Goal: Transaction & Acquisition: Purchase product/service

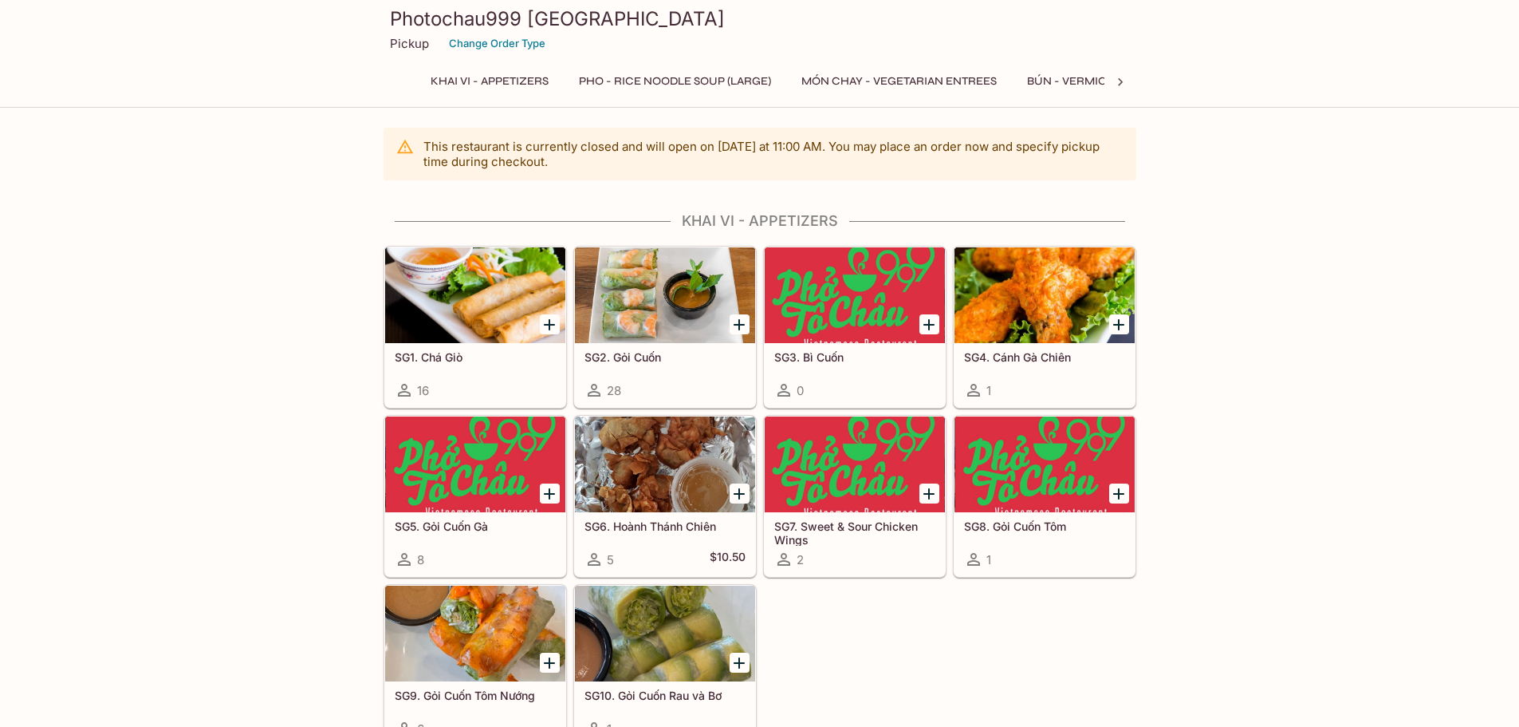
click at [845, 77] on button "MÓN CHAY - Vegetarian Entrees" at bounding box center [899, 81] width 213 height 22
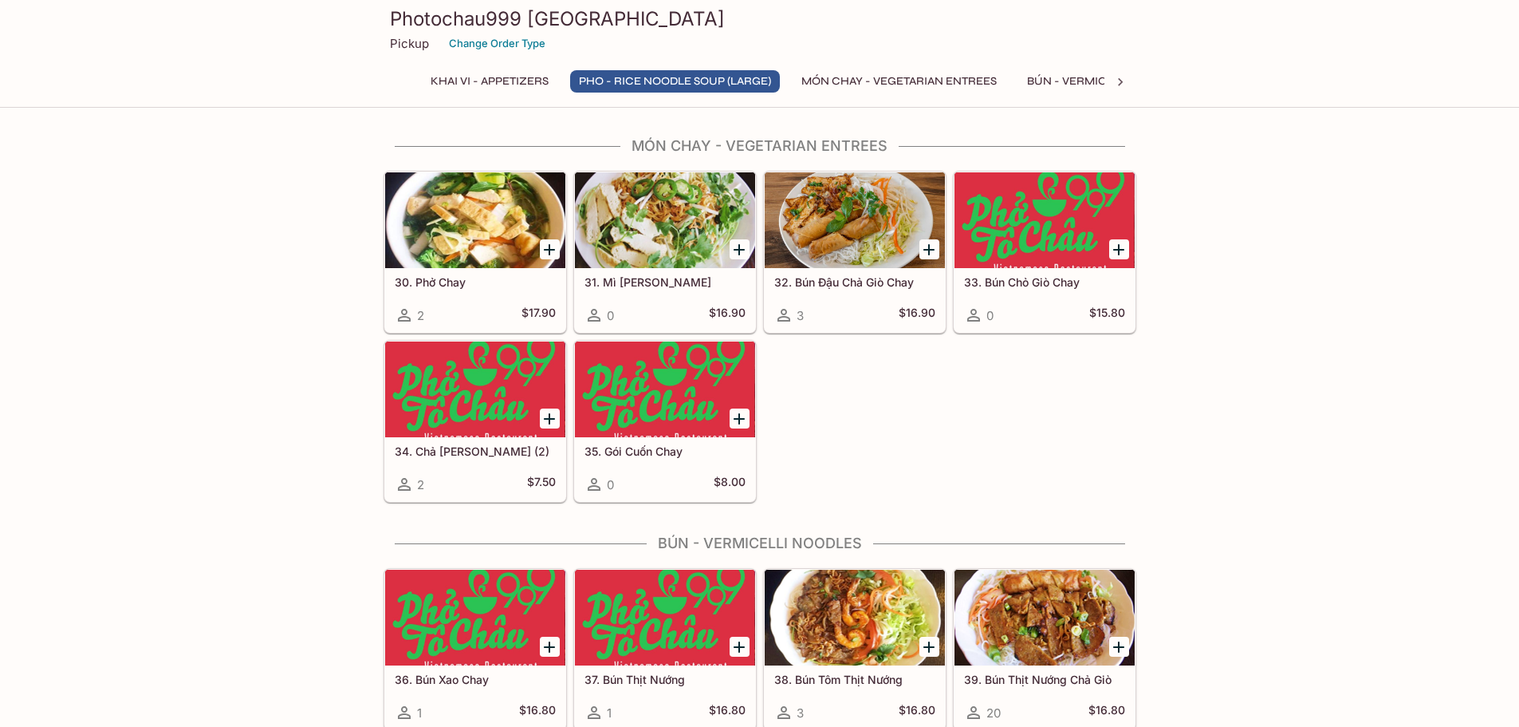
scroll to position [1885, 0]
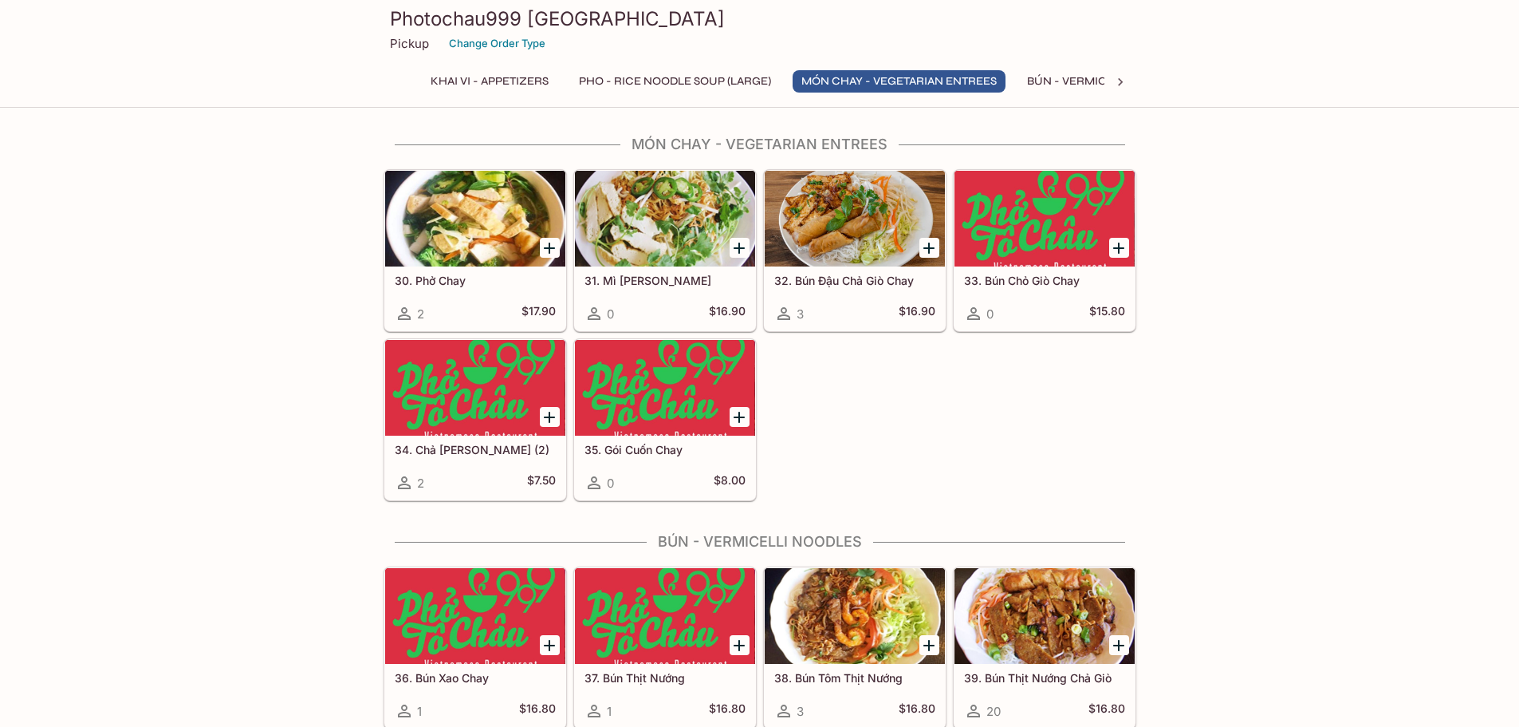
click at [1137, 81] on div "Photochau999 Santa Clara Pickup Change Order Type Khai Vi - Appetizers Pho - Ri…" at bounding box center [760, 51] width 766 height 102
click at [1131, 81] on div at bounding box center [1121, 82] width 32 height 24
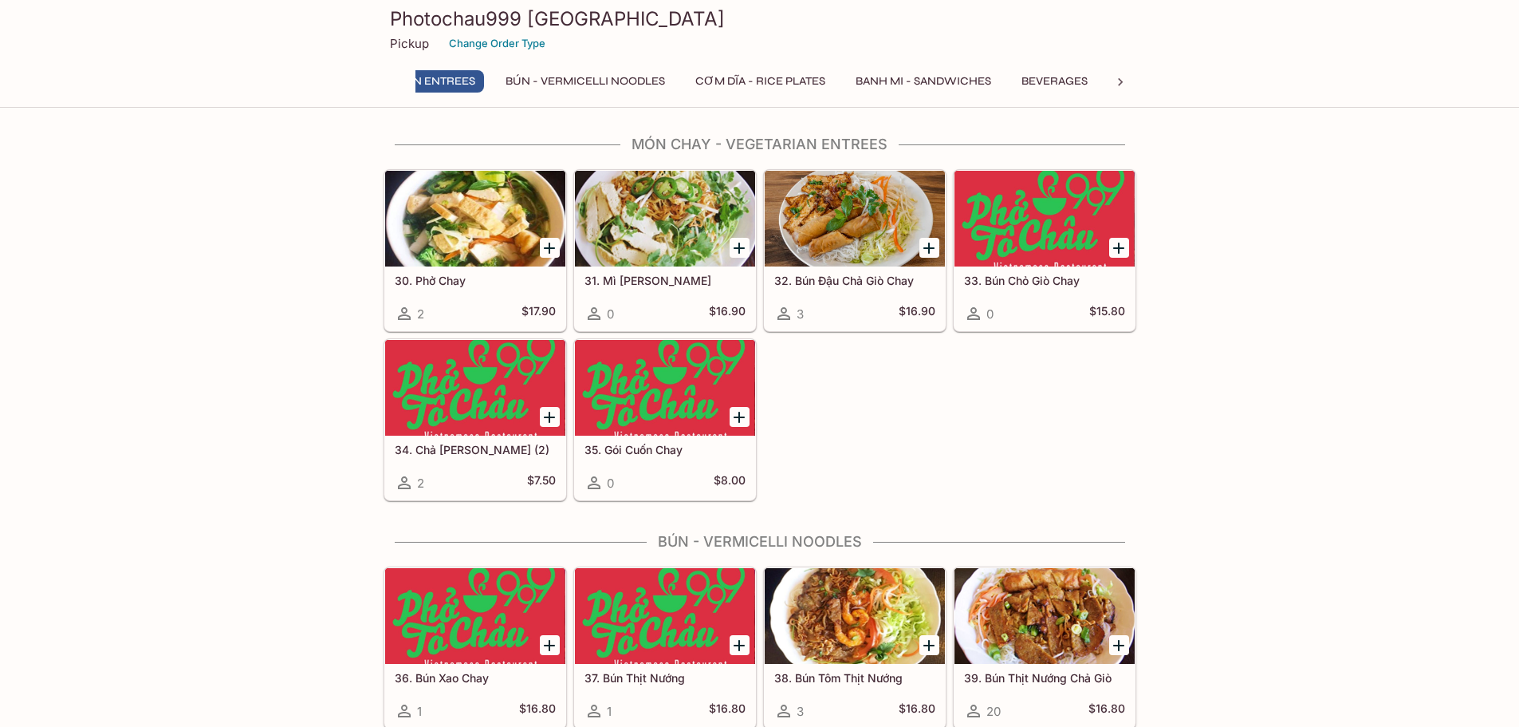
scroll to position [0, 559]
click at [886, 77] on button "Banh Mi - Sandwiches" at bounding box center [885, 81] width 153 height 22
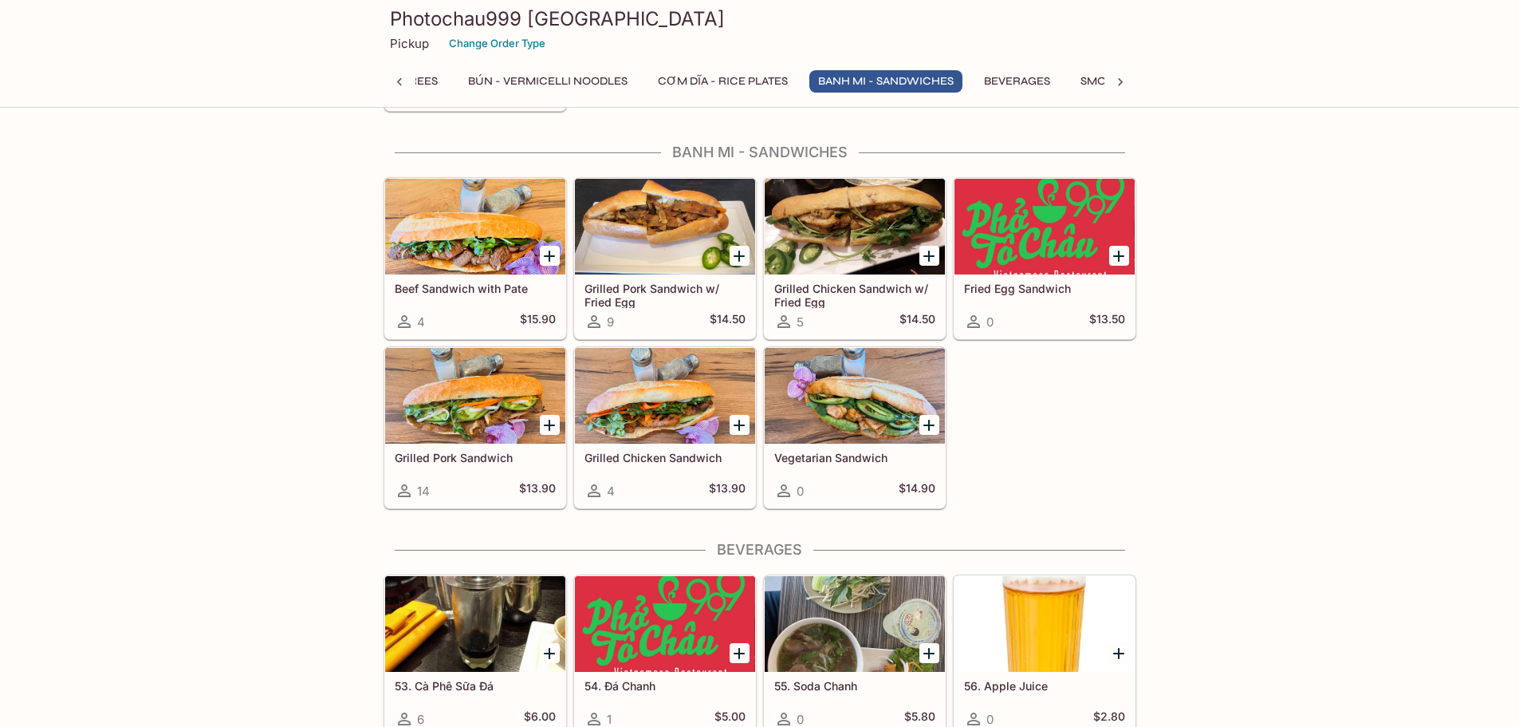
scroll to position [3246, 0]
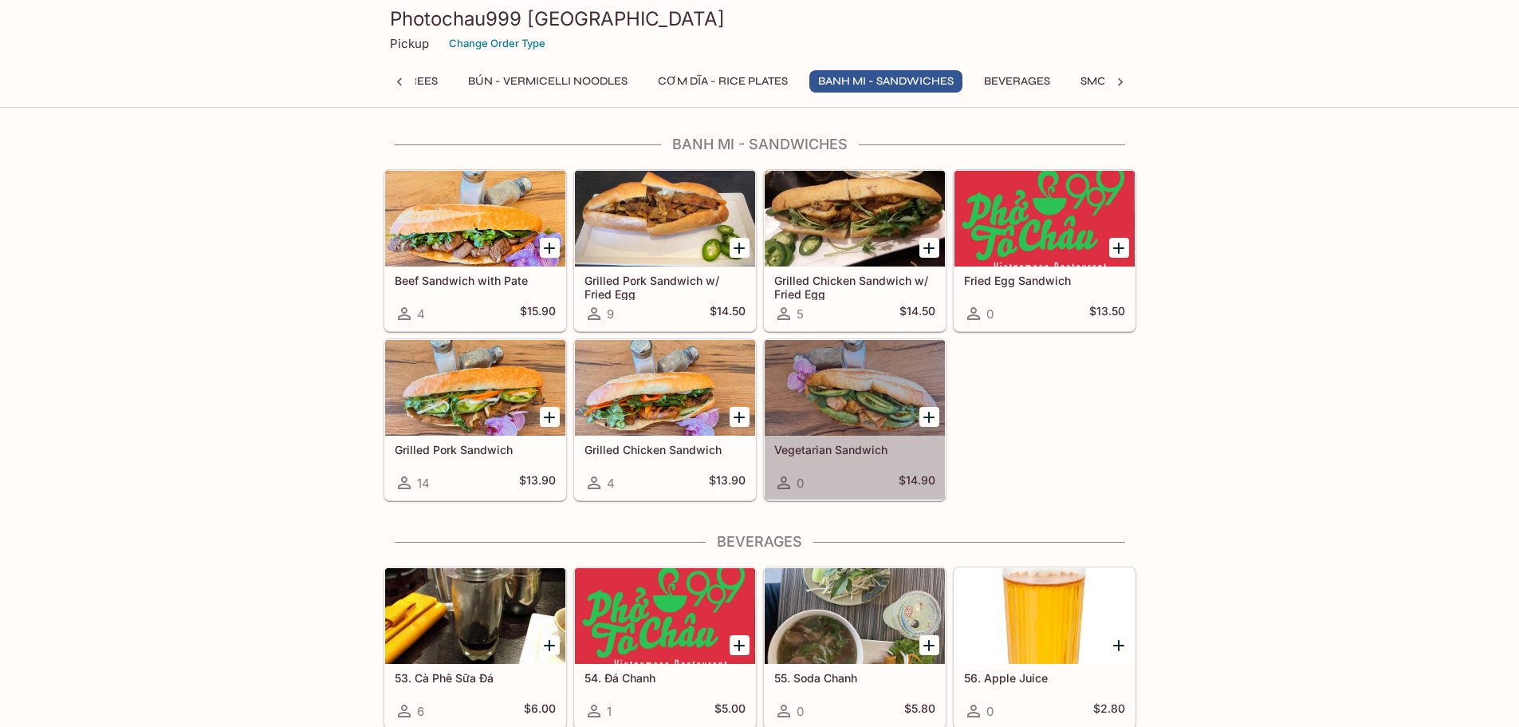
click at [837, 397] on div at bounding box center [855, 388] width 180 height 96
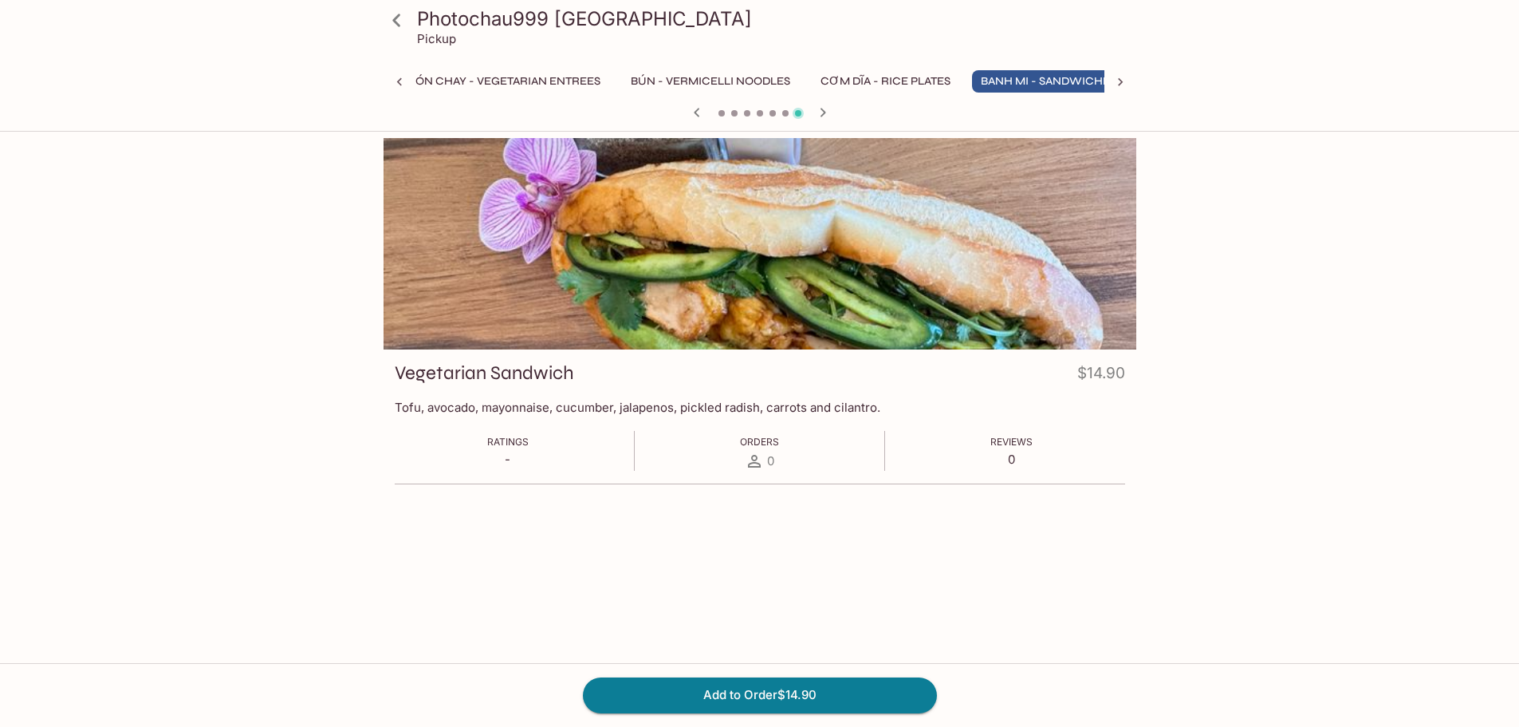
scroll to position [0, 425]
click at [517, 408] on p "Tofu, avocado, mayonnaise, cucumber, jalapenos, pickled radish, carrots and cil…" at bounding box center [760, 407] width 731 height 15
click at [615, 409] on p "Tofu, avocado, mayonnaise, cucumber, jalapenos, pickled radish, carrots and cil…" at bounding box center [760, 407] width 731 height 15
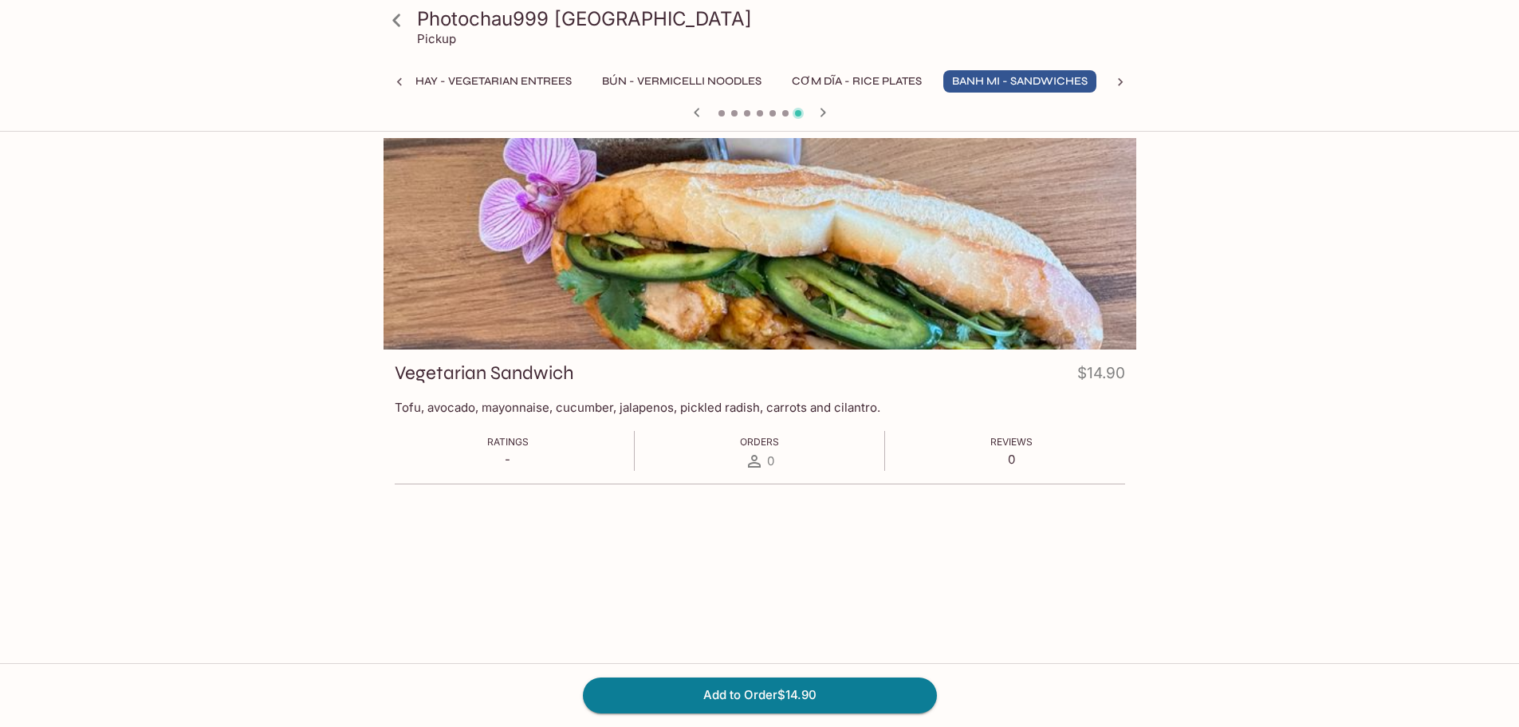
click at [615, 409] on p "Tofu, avocado, mayonnaise, cucumber, jalapenos, pickled radish, carrots and cil…" at bounding box center [760, 407] width 731 height 15
click at [738, 410] on p "Tofu, avocado, mayonnaise, cucumber, jalapenos, pickled radish, carrots and cil…" at bounding box center [760, 407] width 731 height 15
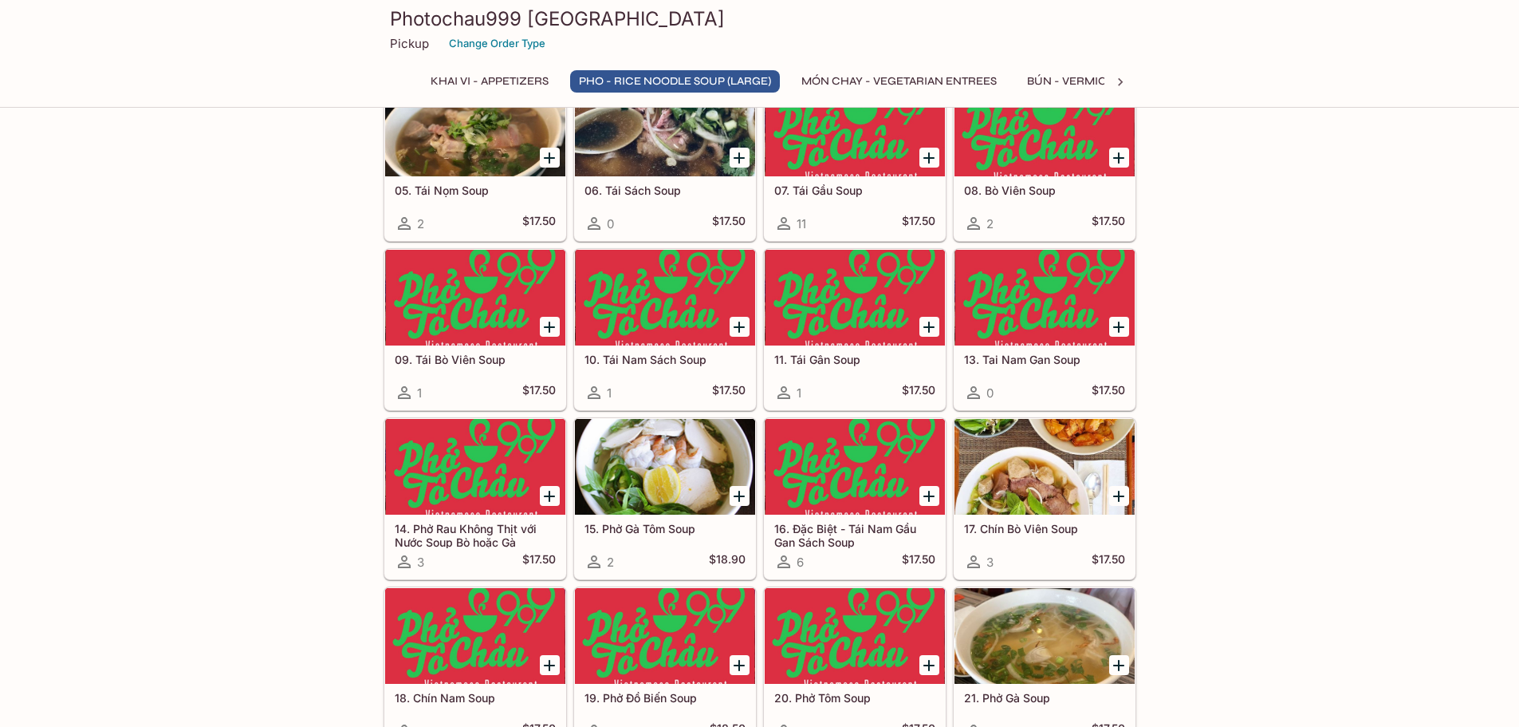
scroll to position [583, 0]
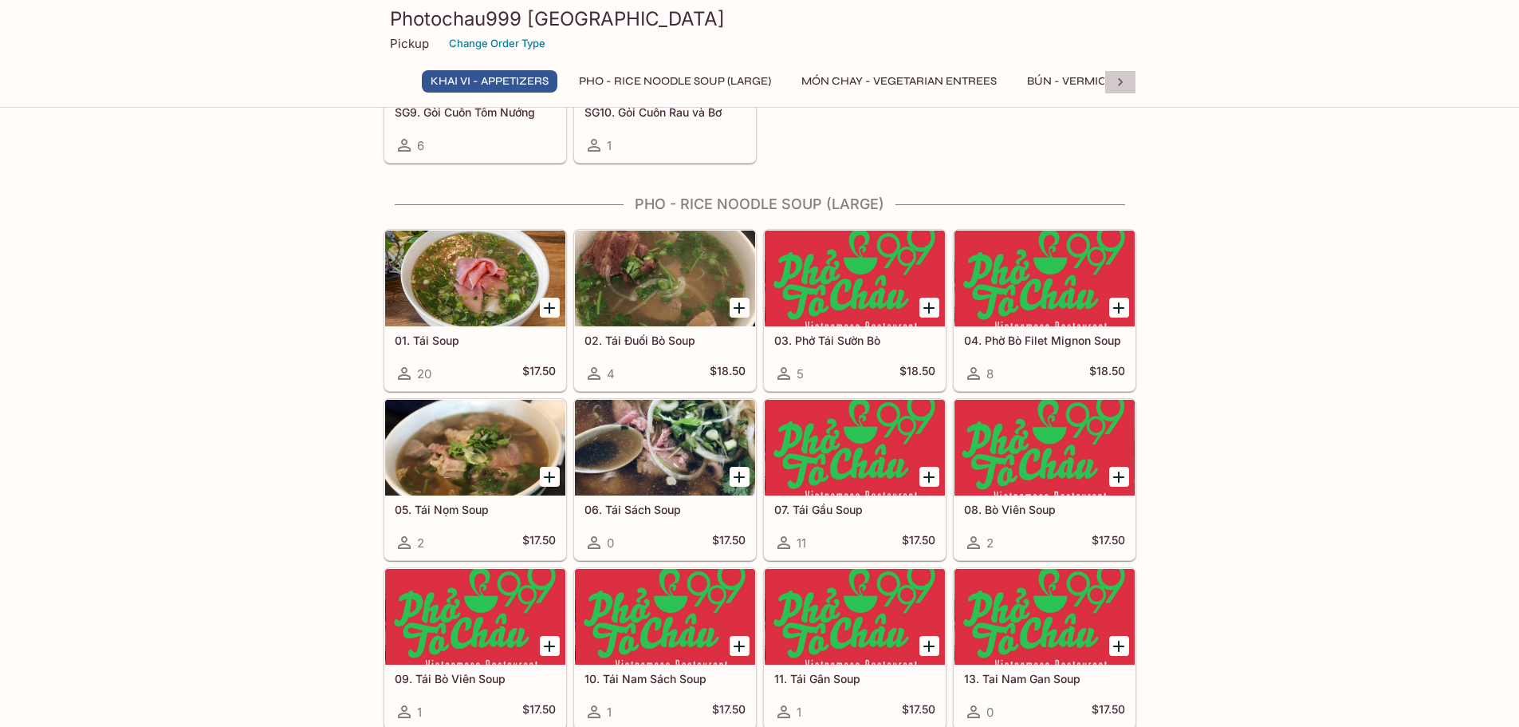
click at [1119, 88] on icon at bounding box center [1121, 82] width 16 height 16
click at [534, 84] on button "CƠM DĨA - Rice Plates" at bounding box center [594, 81] width 148 height 22
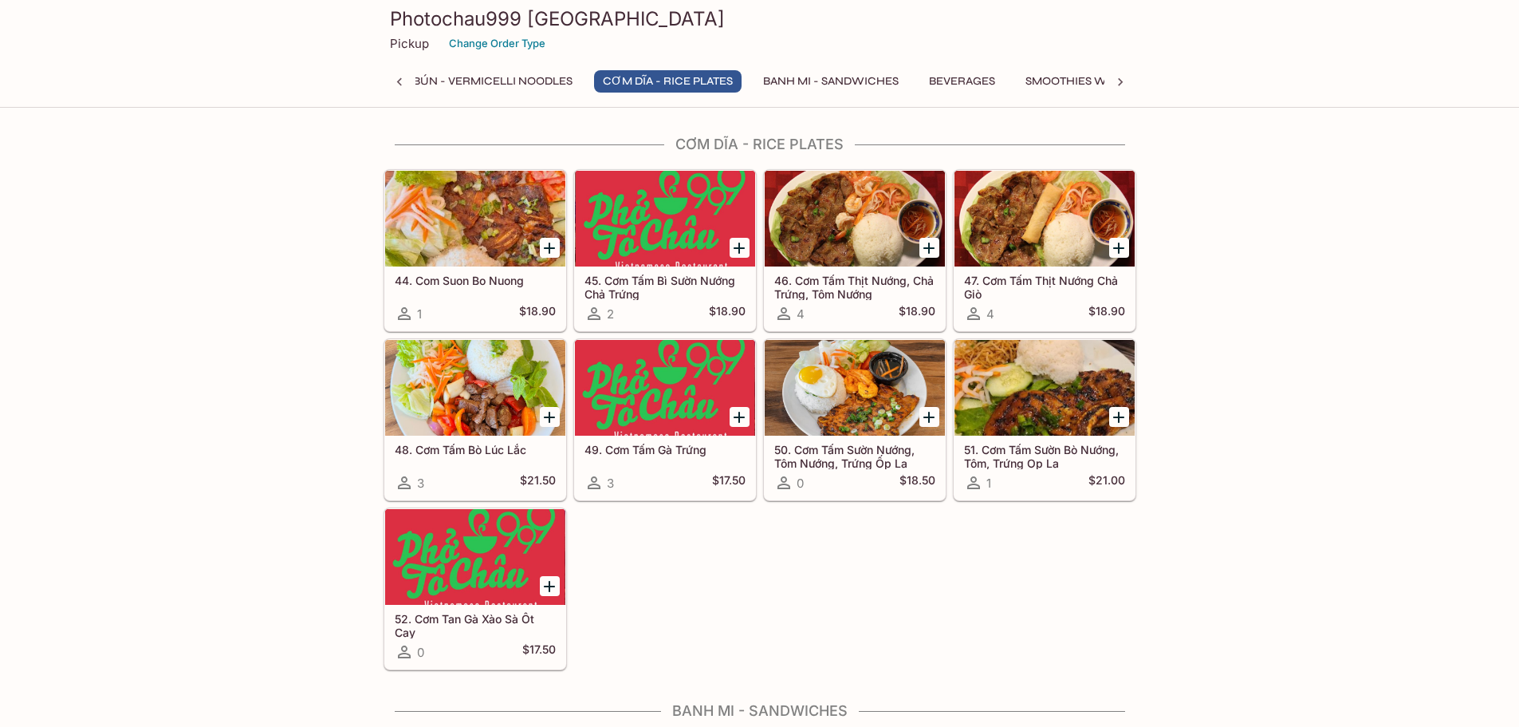
scroll to position [0, 608]
click at [406, 81] on icon at bounding box center [400, 82] width 16 height 16
click at [913, 84] on button "MÓN CHAY - Vegetarian Entrees" at bounding box center [850, 81] width 213 height 22
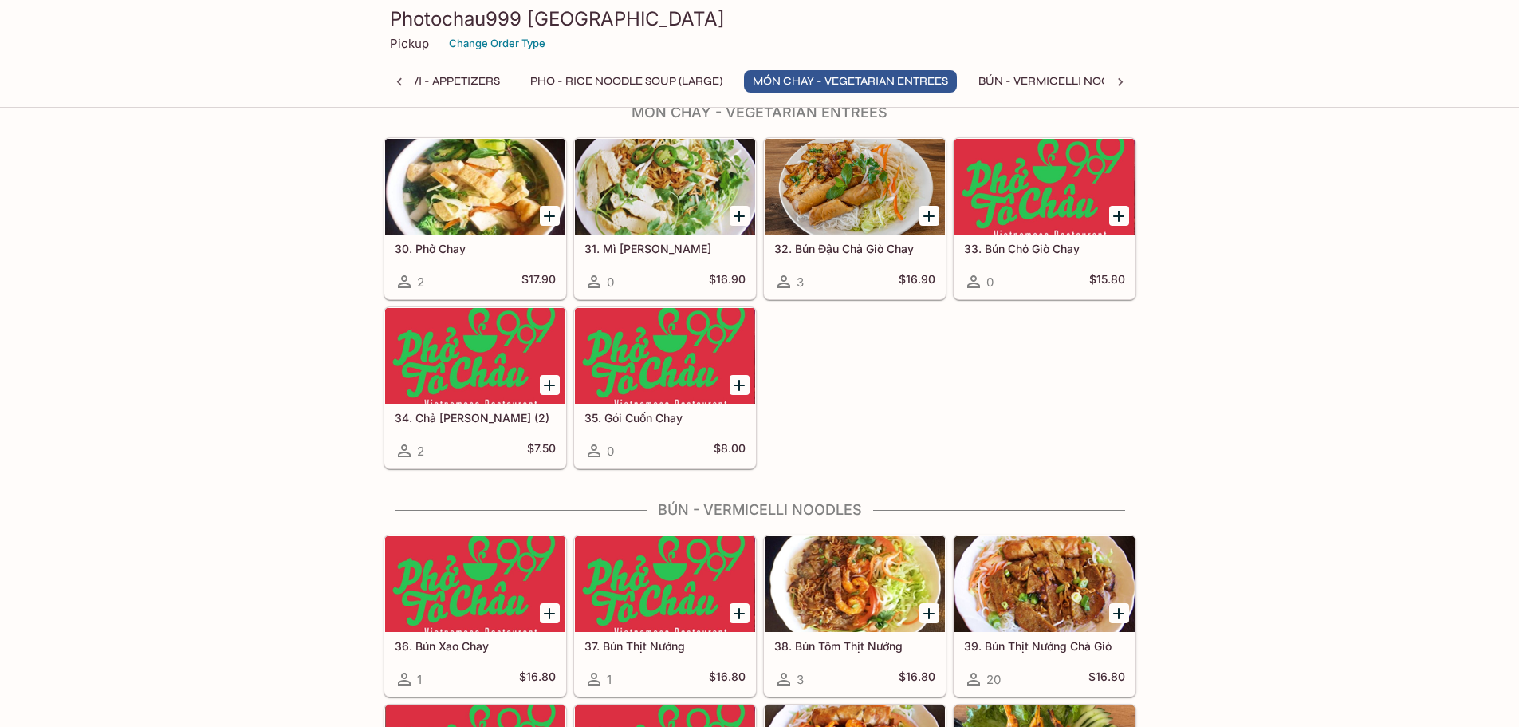
scroll to position [1885, 0]
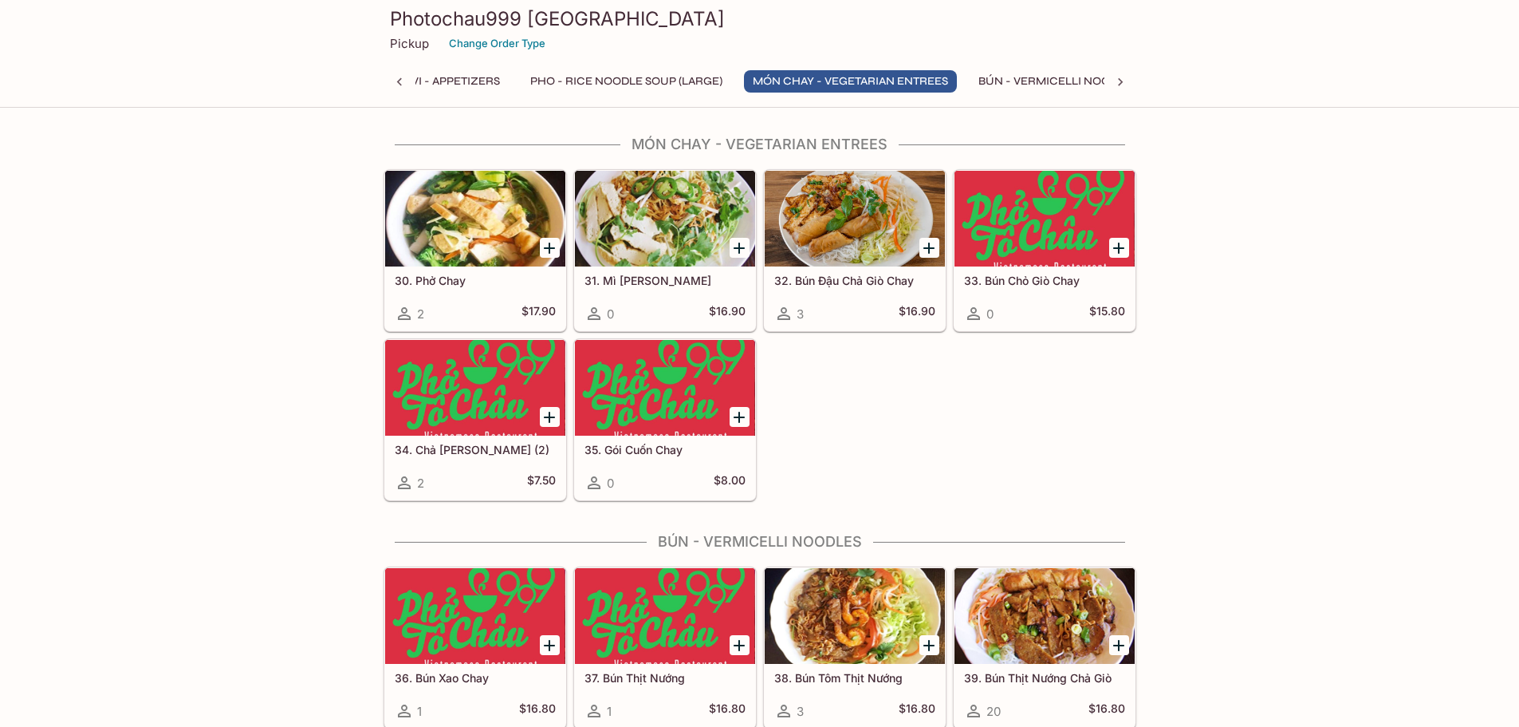
drag, startPoint x: 464, startPoint y: 299, endPoint x: 1203, endPoint y: 453, distance: 754.4
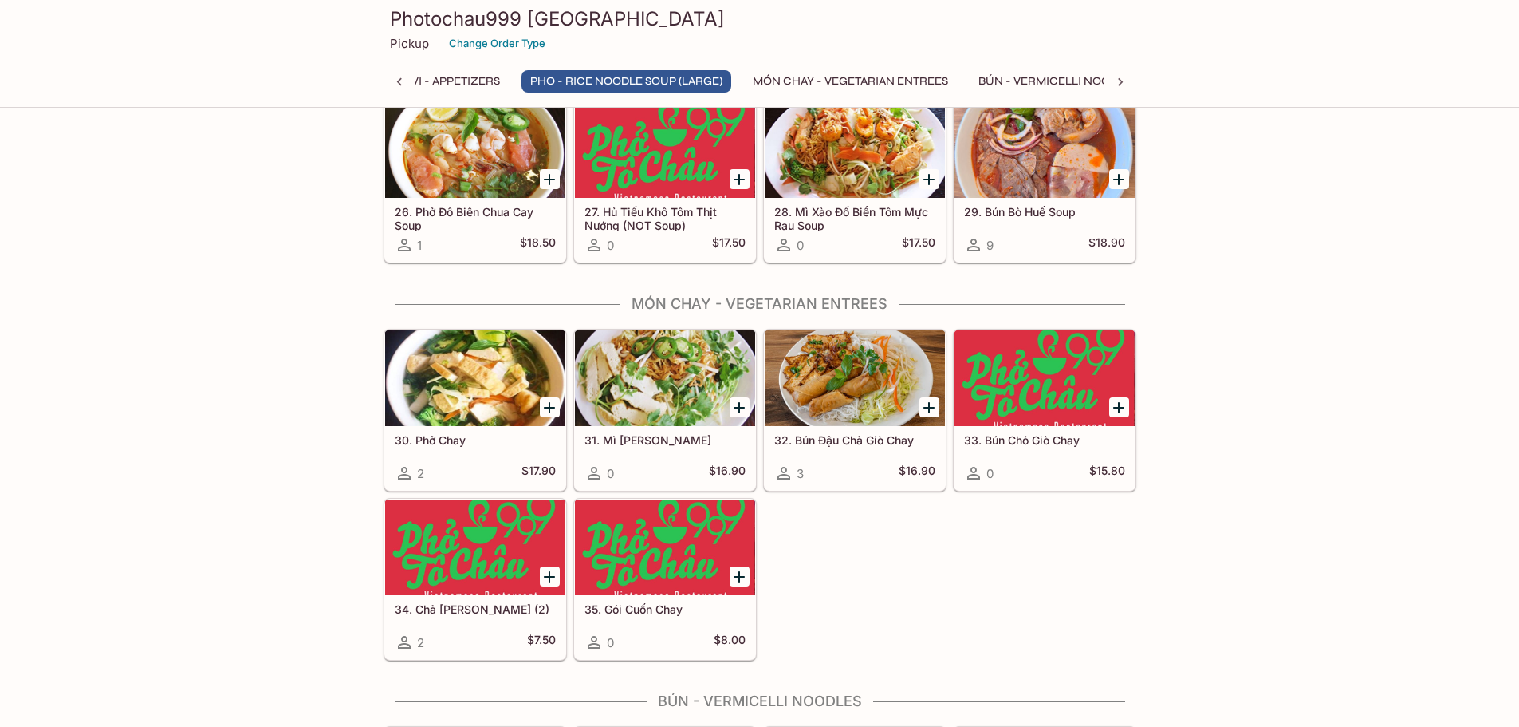
scroll to position [1327, 0]
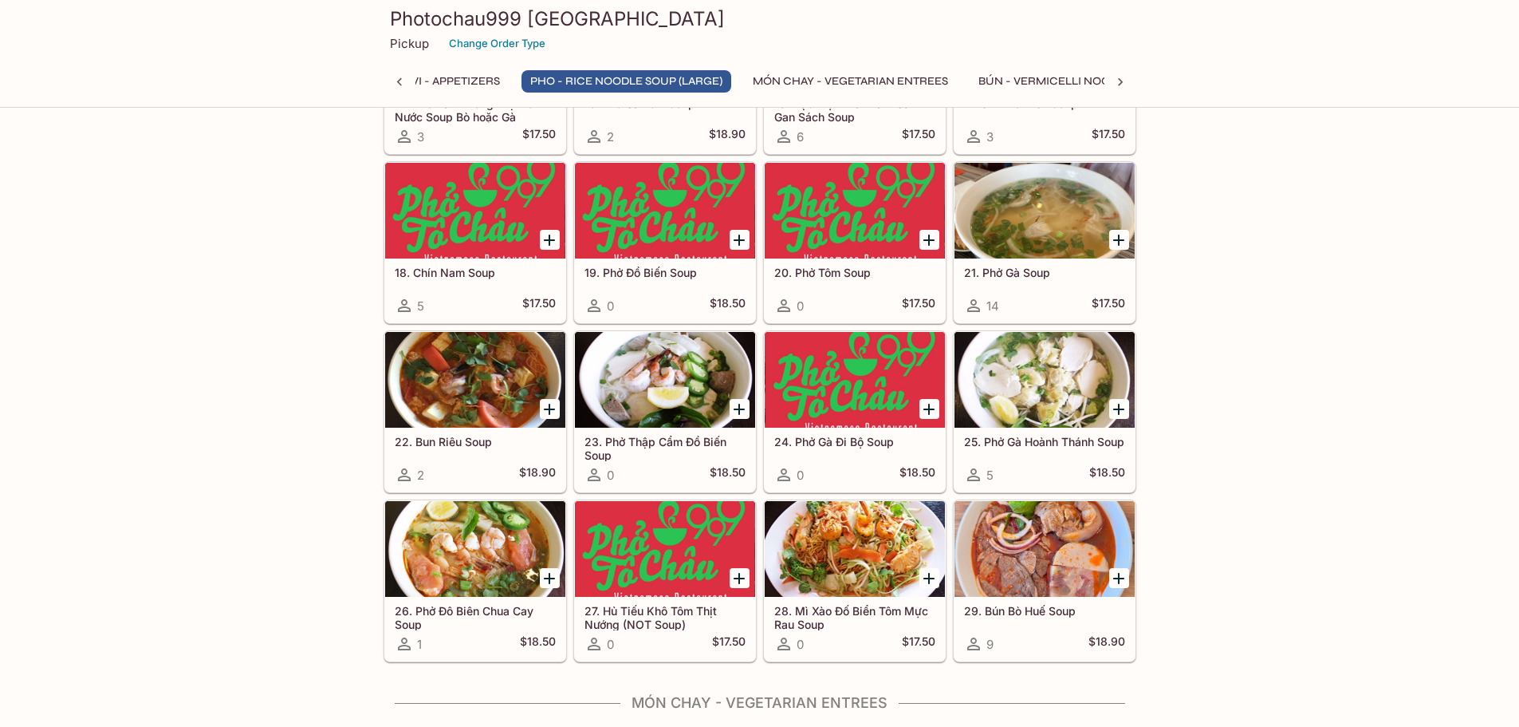
click at [455, 79] on button "Khai Vi - Appetizers" at bounding box center [441, 81] width 136 height 22
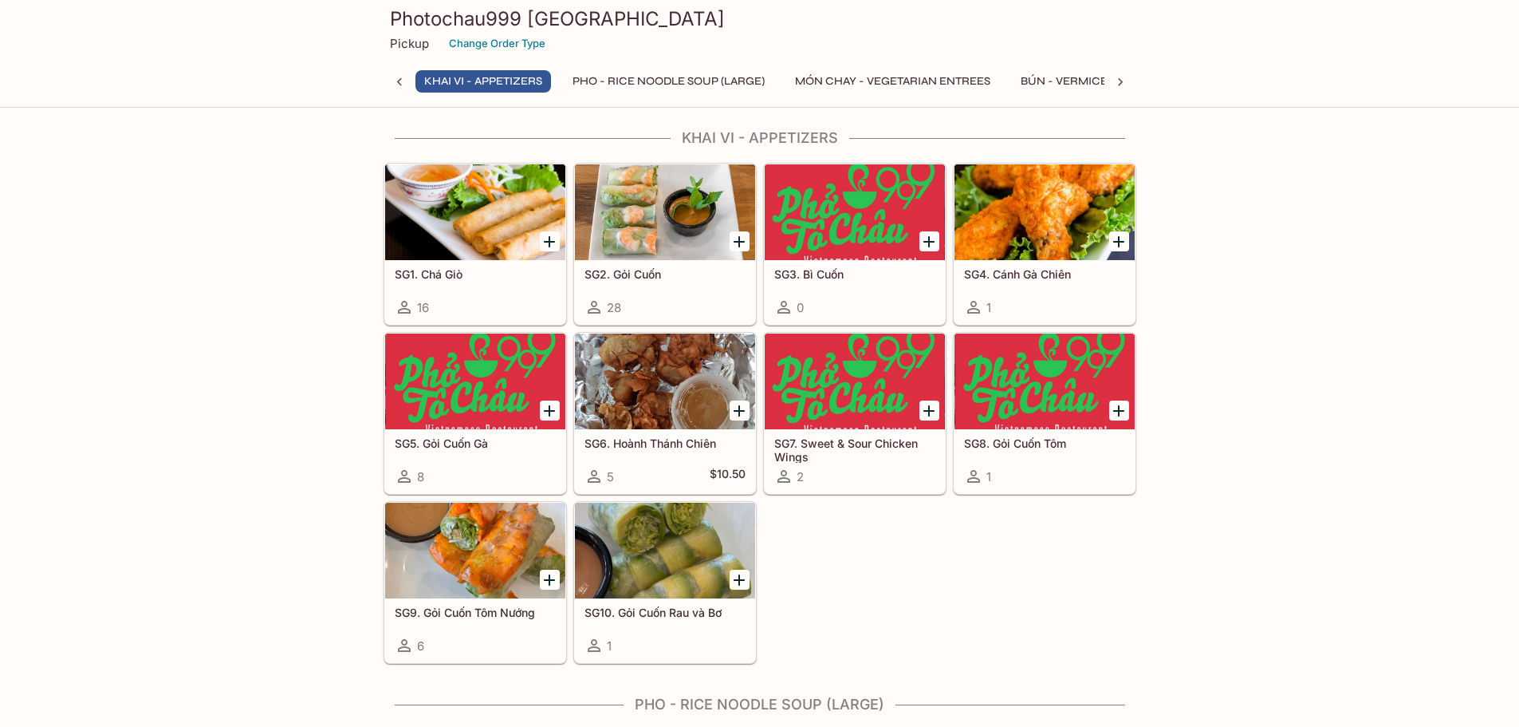
scroll to position [77, 0]
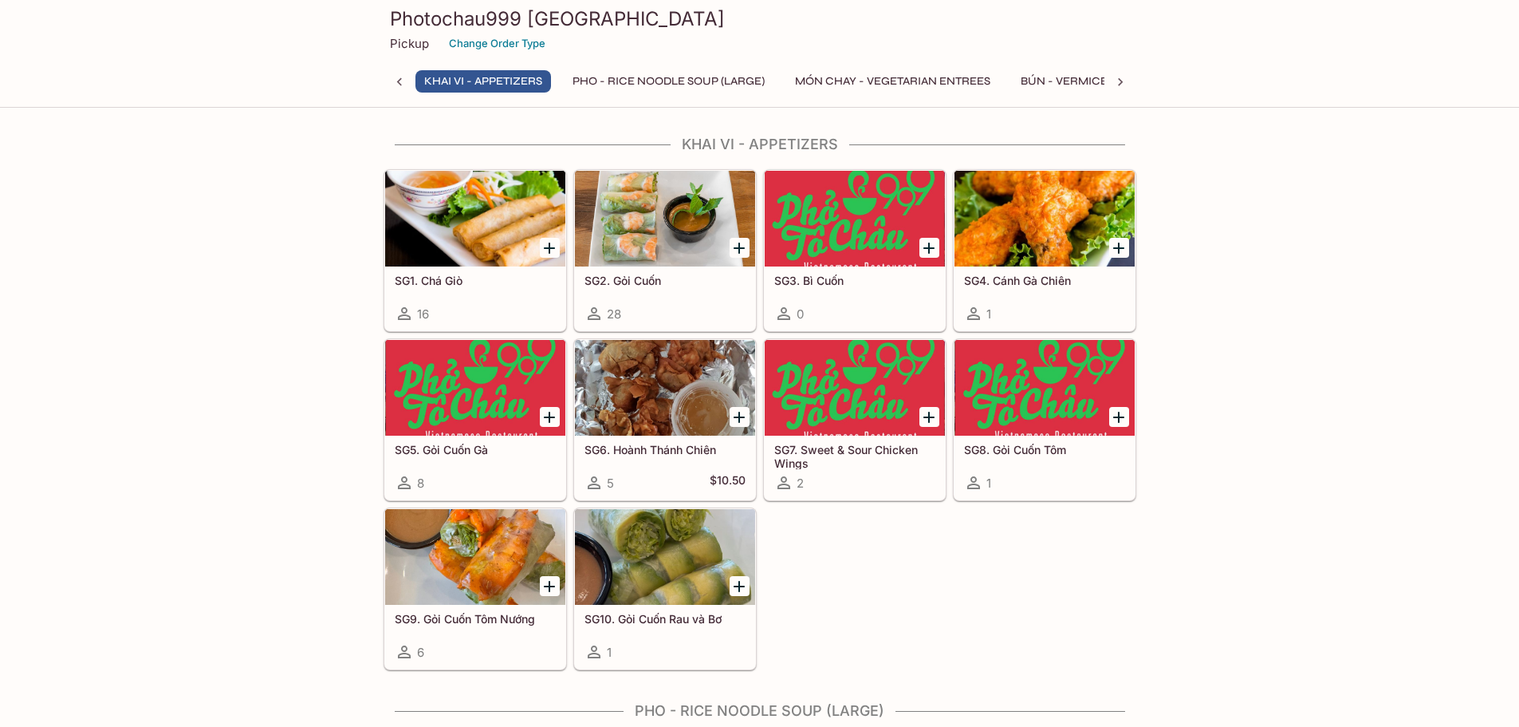
click at [392, 83] on icon at bounding box center [400, 82] width 16 height 16
